Goal: Task Accomplishment & Management: Complete application form

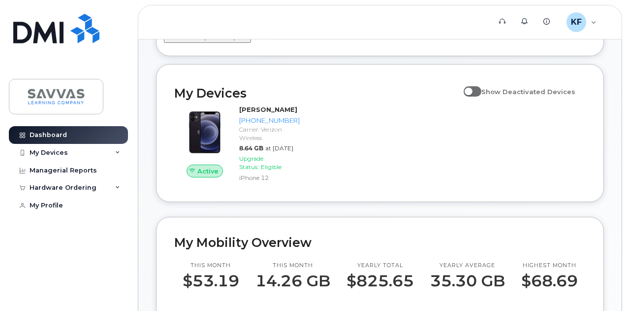
scroll to position [8, 0]
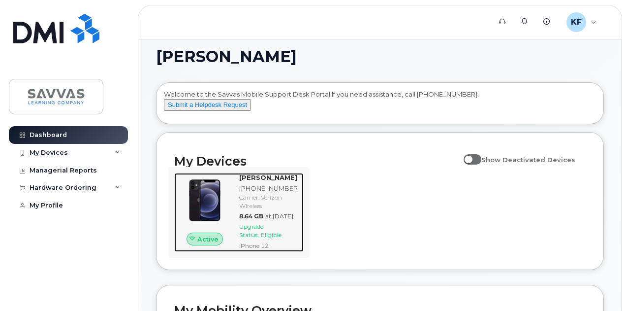
click at [260, 238] on span "Upgrade Status:" at bounding box center [251, 231] width 24 height 16
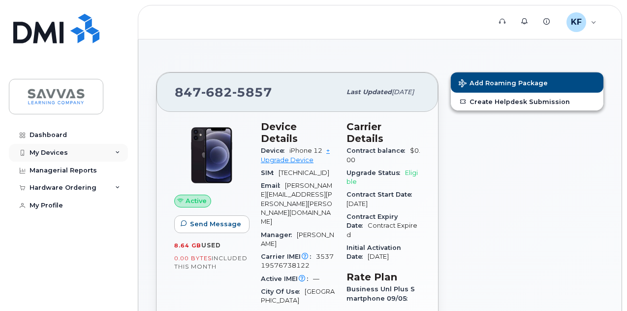
click at [121, 152] on div "My Devices" at bounding box center [68, 153] width 119 height 18
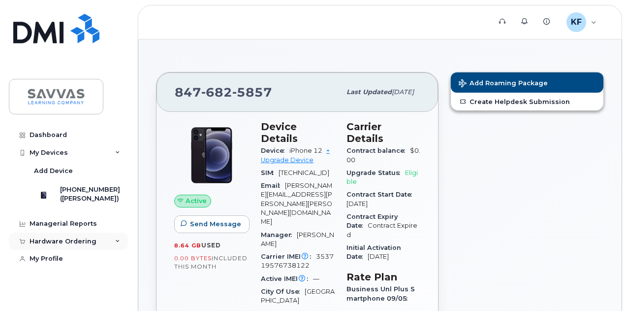
click at [115, 243] on div "Hardware Ordering" at bounding box center [68, 241] width 119 height 18
click at [295, 148] on link "+ Upgrade Device" at bounding box center [295, 155] width 69 height 16
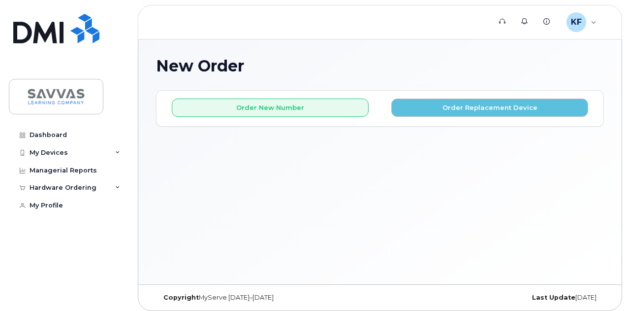
scroll to position [4, 0]
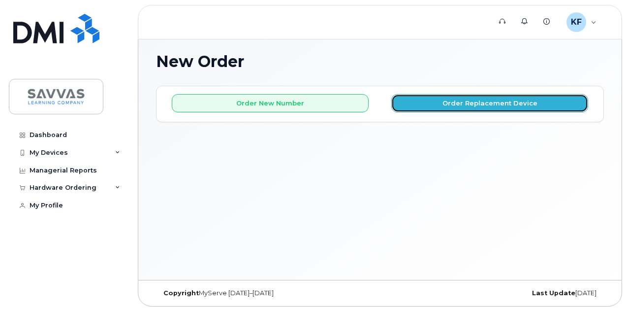
click at [468, 100] on button "Order Replacement Device" at bounding box center [490, 103] width 197 height 18
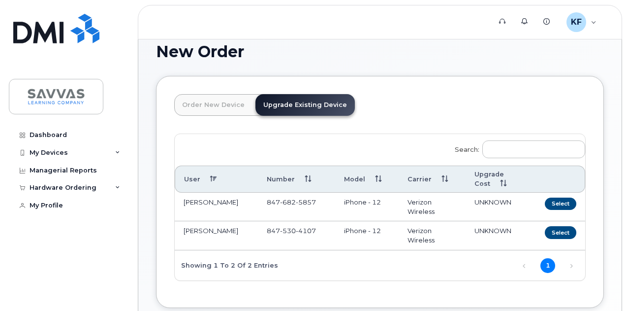
scroll to position [0, 0]
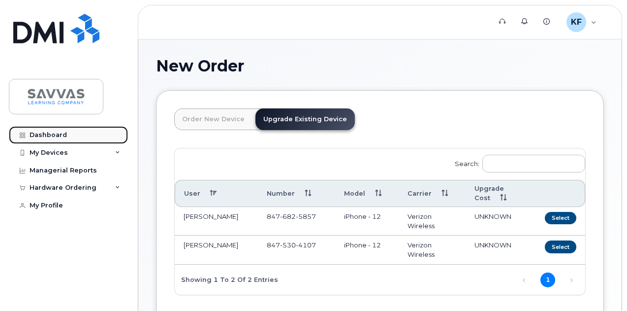
click at [49, 136] on div "Dashboard" at bounding box center [48, 135] width 37 height 8
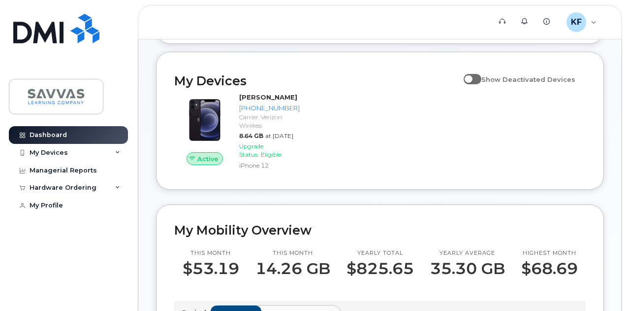
scroll to position [99, 0]
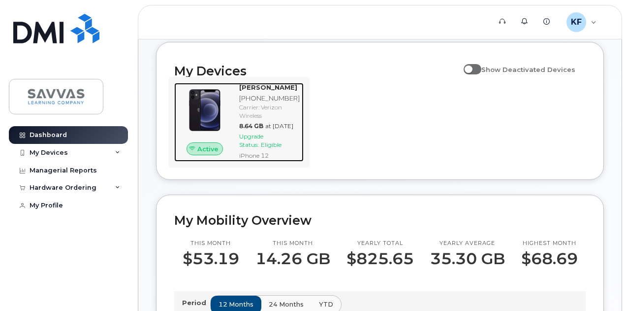
click at [260, 148] on span "Upgrade Status:" at bounding box center [251, 140] width 24 height 16
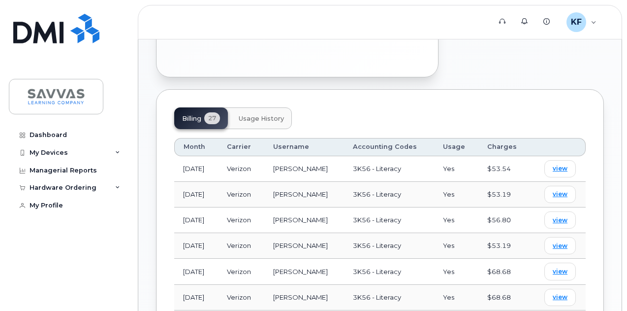
scroll to position [493, 0]
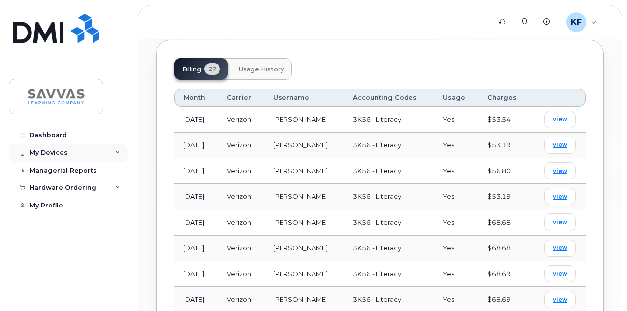
click at [115, 150] on icon at bounding box center [117, 152] width 5 height 5
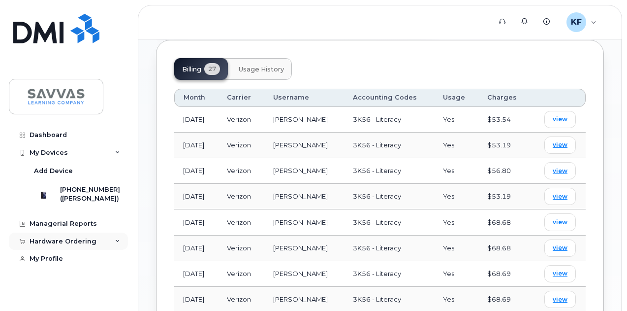
click at [117, 243] on icon at bounding box center [117, 241] width 5 height 5
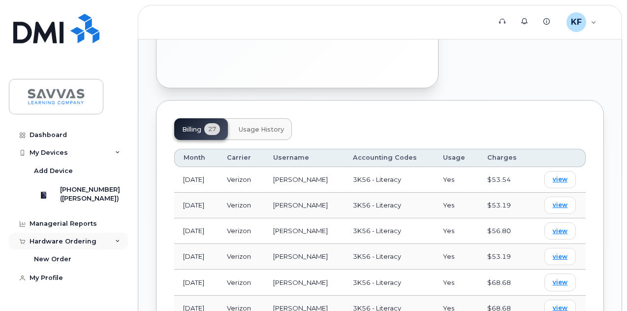
scroll to position [394, 0]
